Goal: Task Accomplishment & Management: Manage account settings

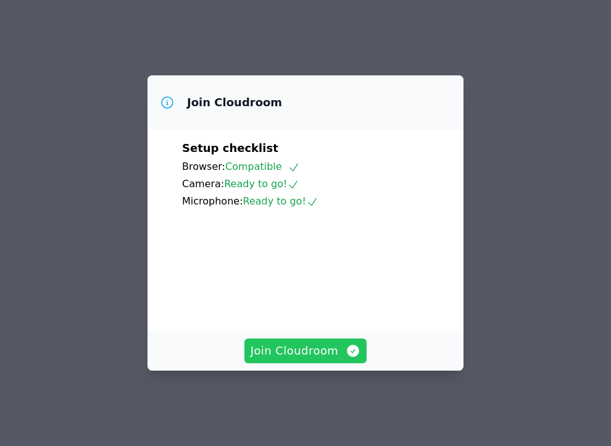
click at [291, 354] on span "Join Cloudroom" at bounding box center [306, 350] width 111 height 17
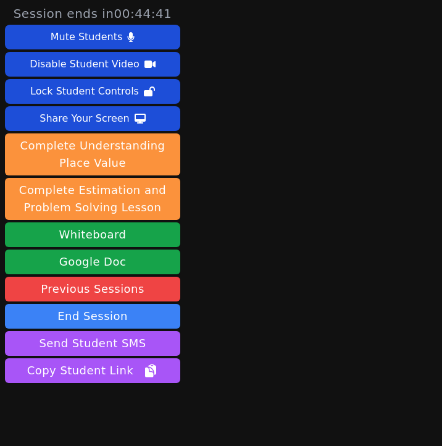
scroll to position [43, 0]
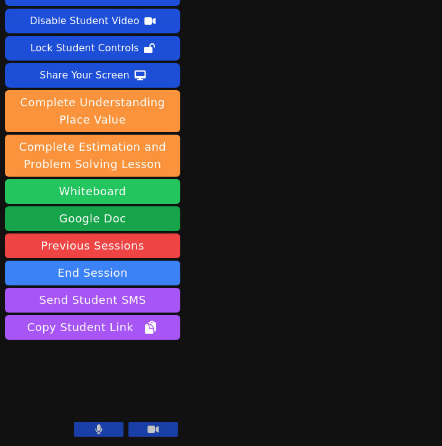
click at [107, 189] on button "Whiteboard" at bounding box center [92, 191] width 175 height 25
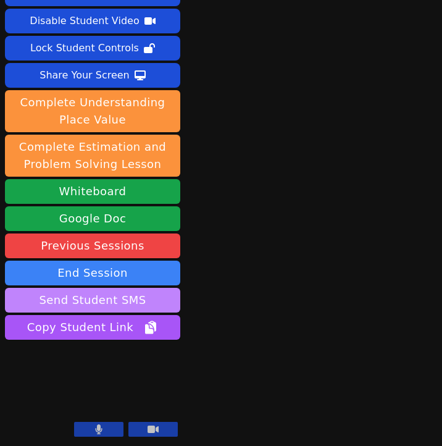
click at [102, 303] on button "Send Student SMS" at bounding box center [92, 300] width 175 height 25
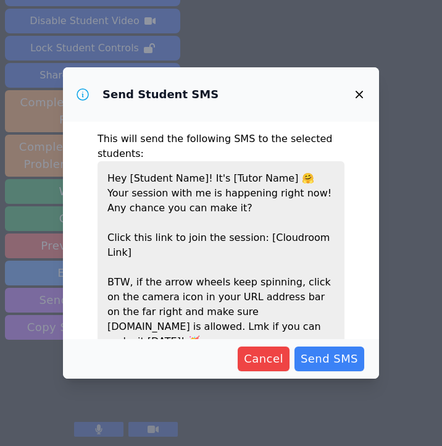
scroll to position [56, 0]
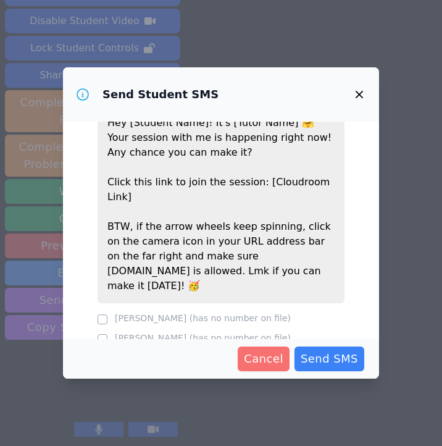
click at [270, 369] on button "Cancel" at bounding box center [264, 358] width 52 height 25
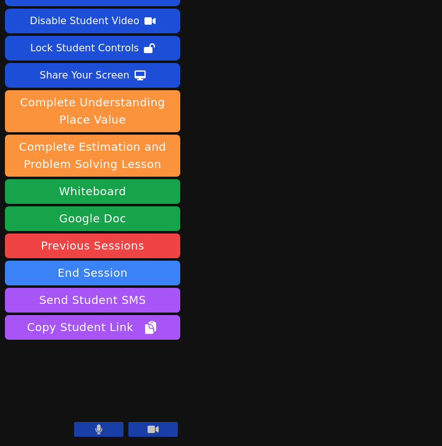
click at [165, 431] on button at bounding box center [152, 429] width 49 height 15
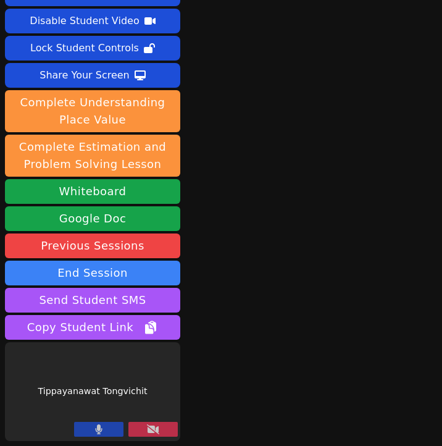
click at [165, 431] on button at bounding box center [152, 429] width 49 height 15
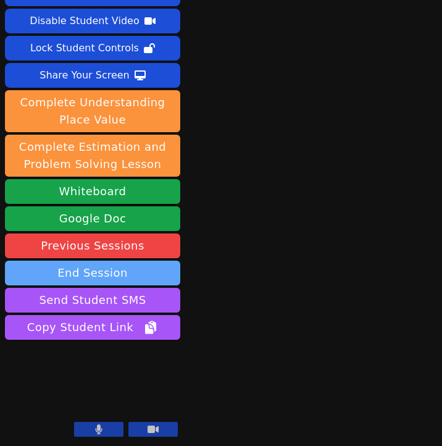
click at [132, 269] on button "End Session" at bounding box center [92, 273] width 175 height 25
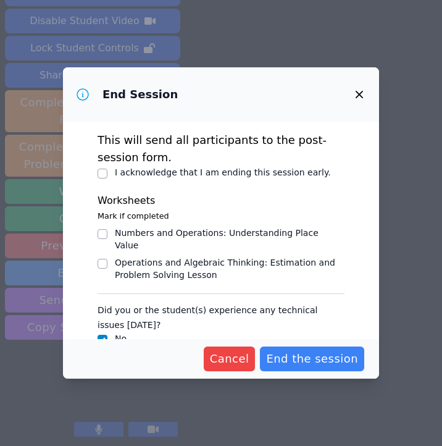
click at [220, 174] on label "I acknowledge that I am ending this session early." at bounding box center [223, 172] width 216 height 10
click at [107, 174] on input "I acknowledge that I am ending this session early." at bounding box center [103, 174] width 10 height 10
checkbox input "true"
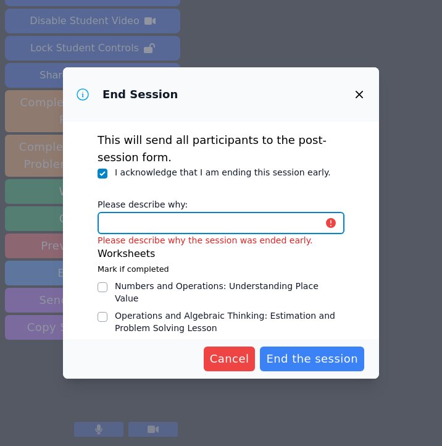
click at [231, 232] on input "Please describe why:" at bounding box center [221, 223] width 247 height 22
click at [105, 220] on input "students" at bounding box center [221, 223] width 247 height 22
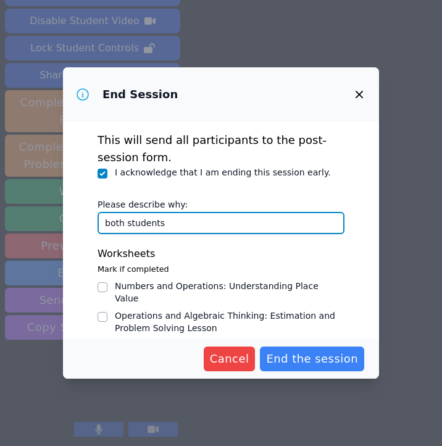
click at [199, 222] on input "both students" at bounding box center [221, 223] width 247 height 22
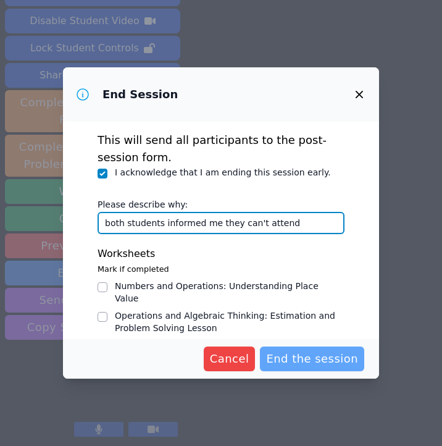
type input "both students informed me they can't attend"
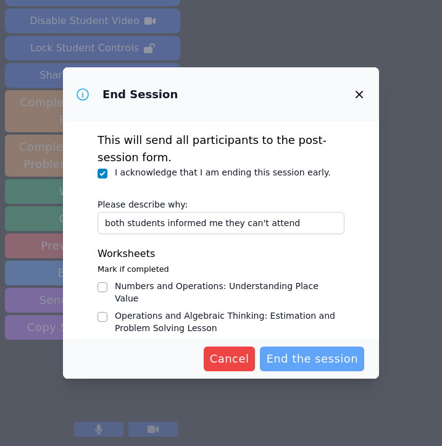
click at [281, 359] on span "End the session" at bounding box center [312, 358] width 92 height 17
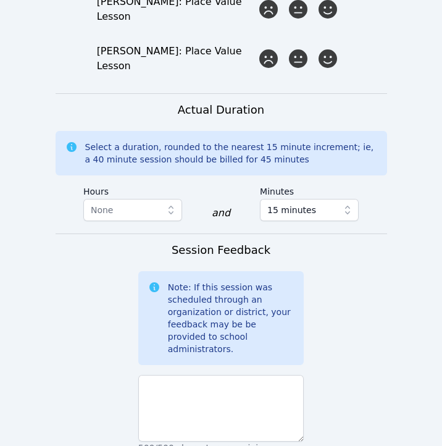
scroll to position [937, 0]
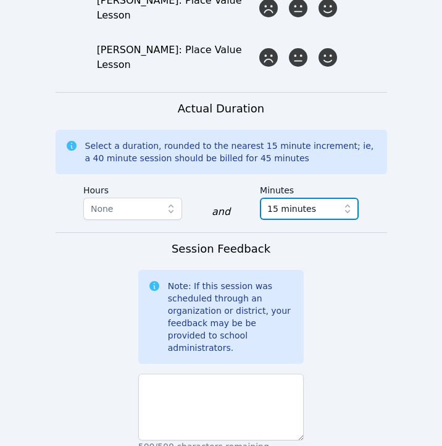
click at [294, 201] on span "15 minutes" at bounding box center [291, 208] width 49 height 15
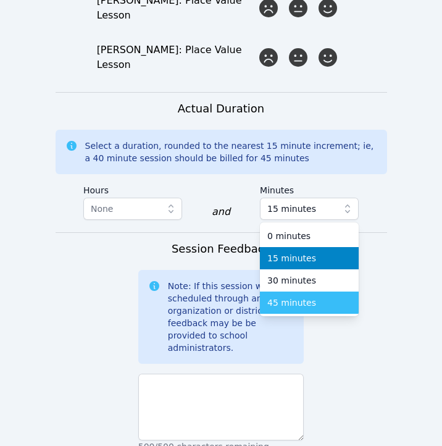
click at [301, 296] on span "45 minutes" at bounding box center [291, 302] width 49 height 12
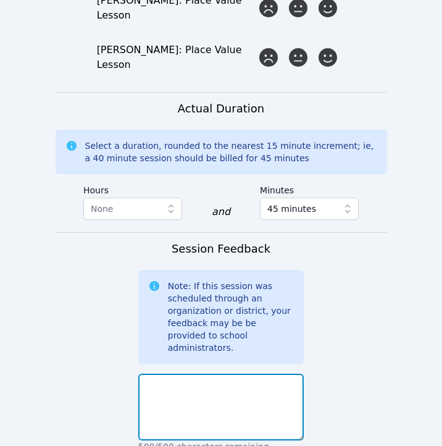
click at [259, 374] on textarea at bounding box center [221, 407] width 166 height 67
paste textarea "Student(s)/parent(s) canceled last minute"
drag, startPoint x: 226, startPoint y: 291, endPoint x: 177, endPoint y: 293, distance: 48.8
click at [177, 374] on textarea "Student(s)/parent(s) canceled last minute" at bounding box center [221, 407] width 166 height 67
click at [278, 374] on textarea "Students canceled last minute" at bounding box center [221, 407] width 166 height 67
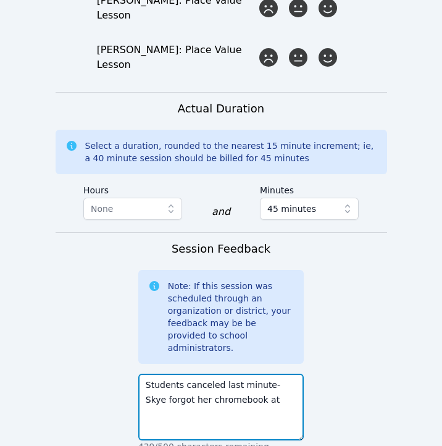
drag, startPoint x: 270, startPoint y: 301, endPoint x: 266, endPoint y: 289, distance: 12.5
click at [267, 374] on textarea "Students canceled last minute- Skye forgot her chromebook at" at bounding box center [221, 407] width 166 height 67
click at [146, 374] on textarea "Students canceled last minute" at bounding box center [221, 407] width 166 height 67
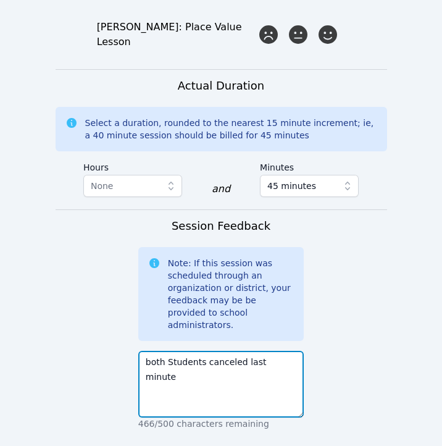
scroll to position [972, 0]
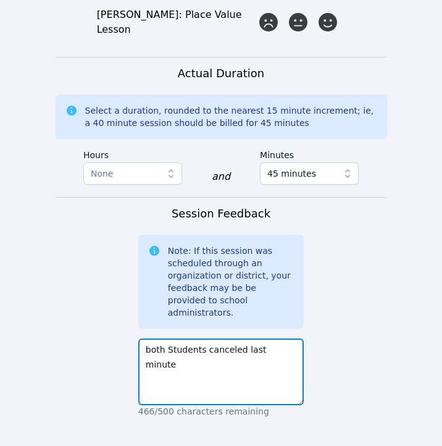
type textarea "both Students canceled last minute"
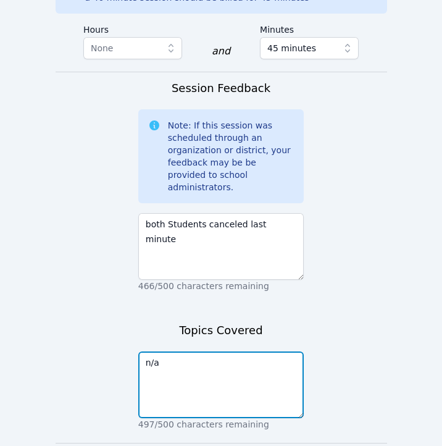
type textarea "n/a"
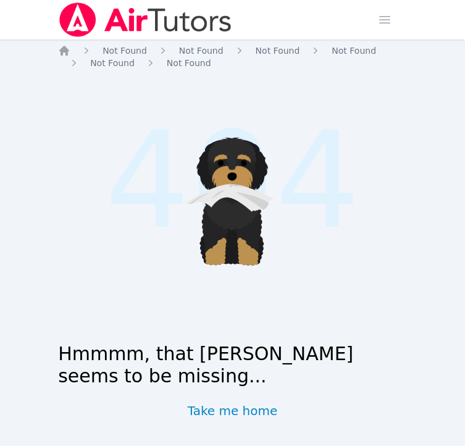
click at [94, 32] on img at bounding box center [145, 19] width 175 height 35
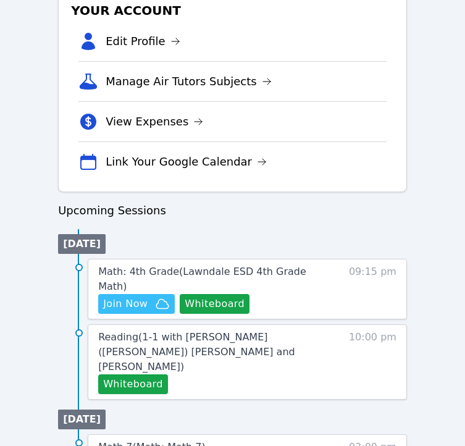
scroll to position [467, 0]
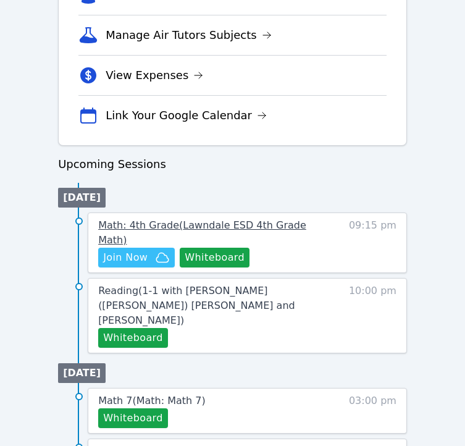
click at [180, 225] on span "Math: 4th Grade ( Lawndale ESD 4th Grade Math )" at bounding box center [202, 232] width 208 height 27
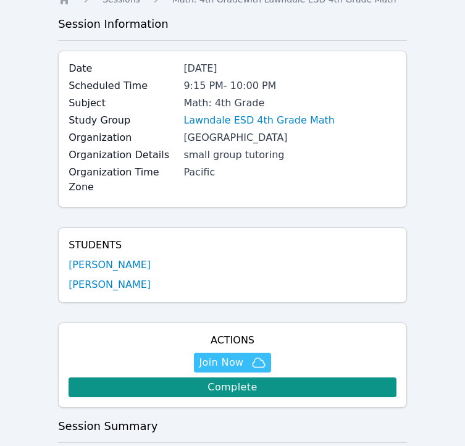
scroll to position [71, 0]
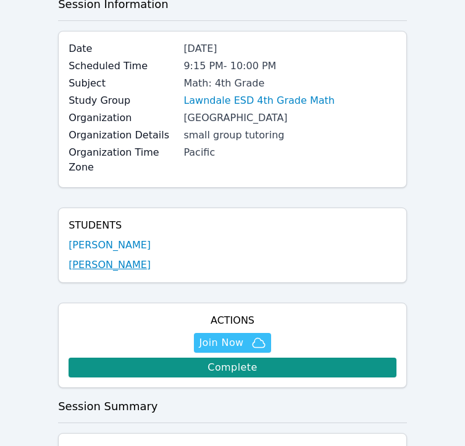
click at [112, 267] on link "[PERSON_NAME]" at bounding box center [110, 264] width 82 height 15
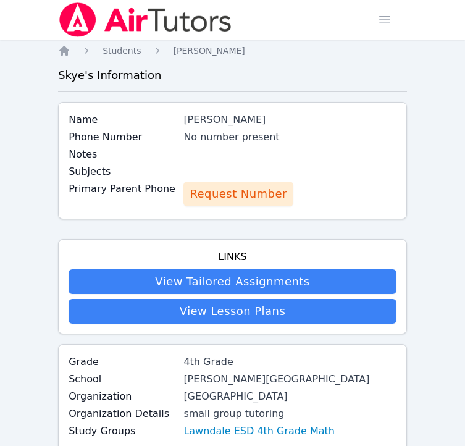
click at [207, 177] on div "Subjects" at bounding box center [233, 172] width 328 height 17
click at [211, 186] on span "Request Number" at bounding box center [238, 193] width 97 height 17
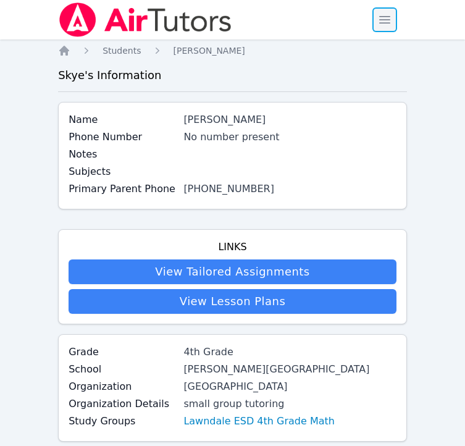
click at [392, 11] on span "button" at bounding box center [384, 19] width 27 height 27
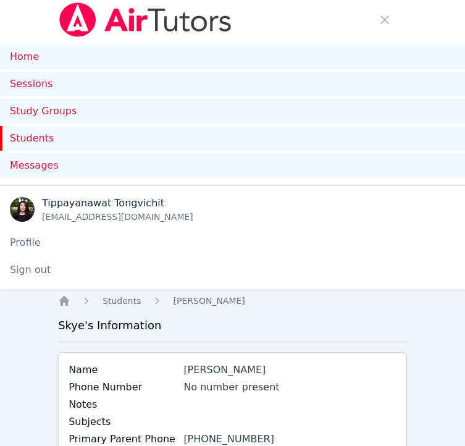
click at [151, 19] on img at bounding box center [145, 19] width 175 height 35
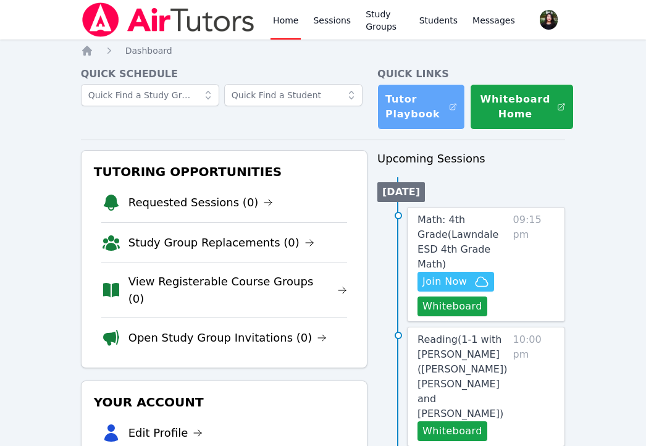
click at [399, 128] on link "Tutor Playbook" at bounding box center [421, 107] width 88 height 46
